Goal: Transaction & Acquisition: Book appointment/travel/reservation

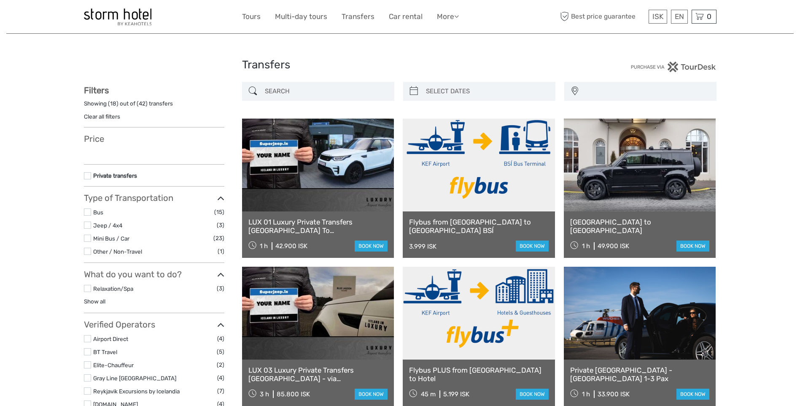
select select
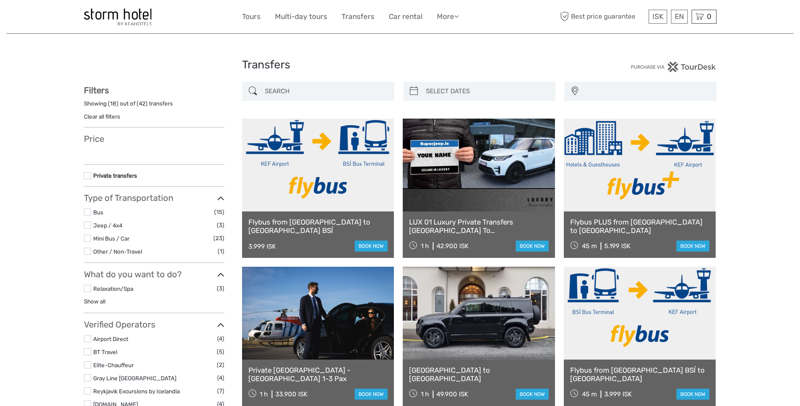
select select
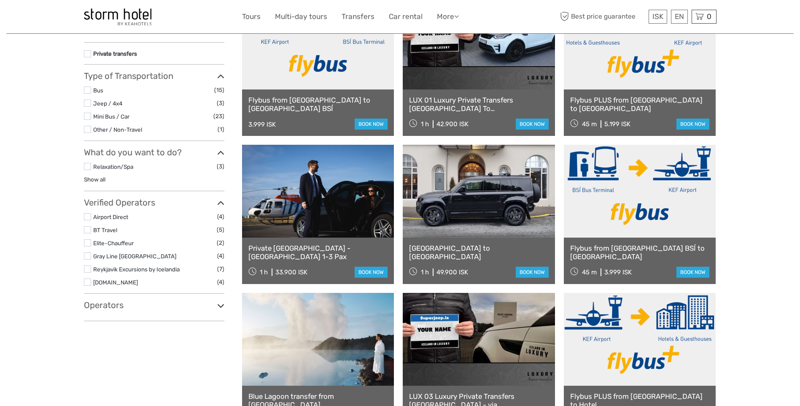
scroll to position [127, 0]
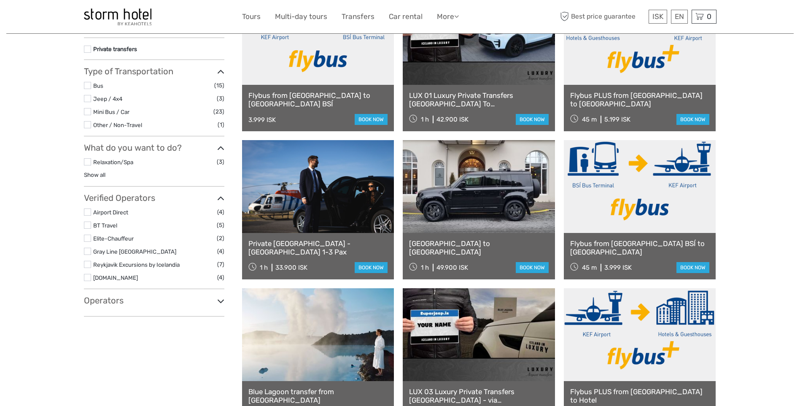
select select
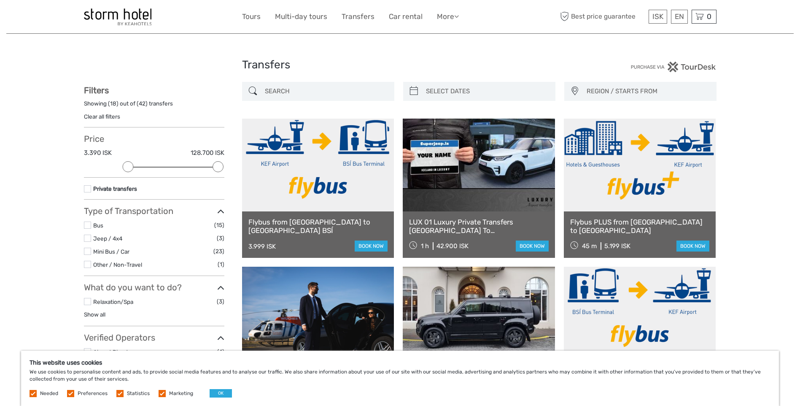
scroll to position [0, 0]
click at [659, 170] on link at bounding box center [640, 165] width 152 height 93
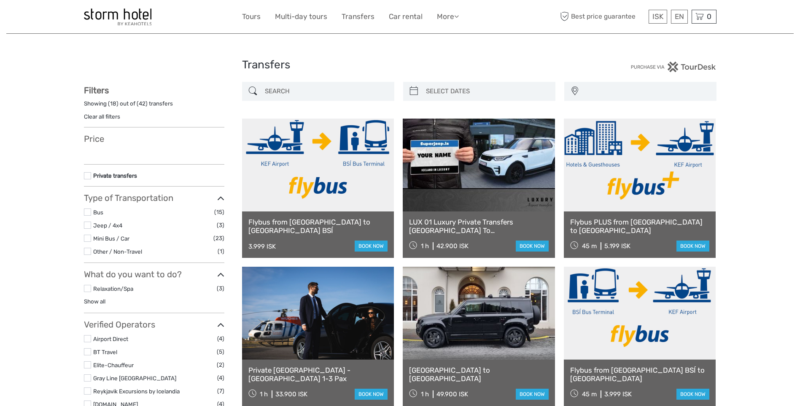
select select
